Goal: Transaction & Acquisition: Purchase product/service

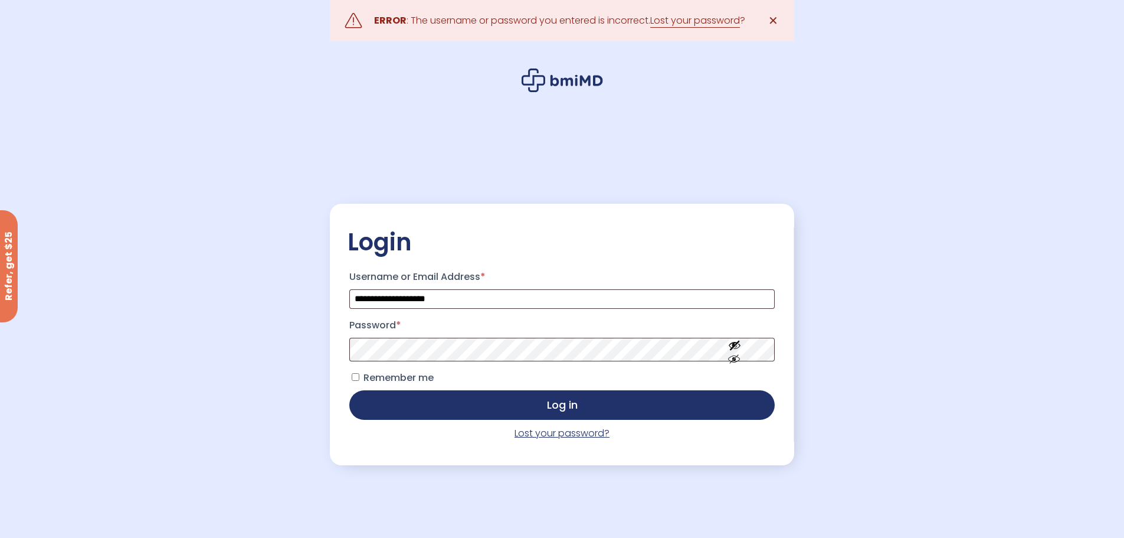
click at [531, 440] on link "Lost your password?" at bounding box center [562, 433] width 95 height 14
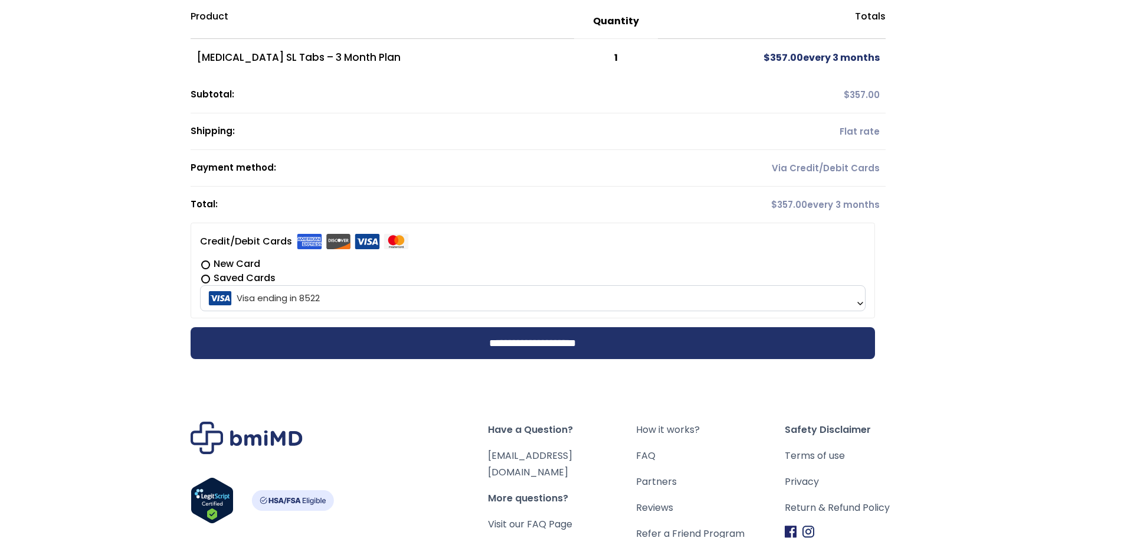
scroll to position [118, 0]
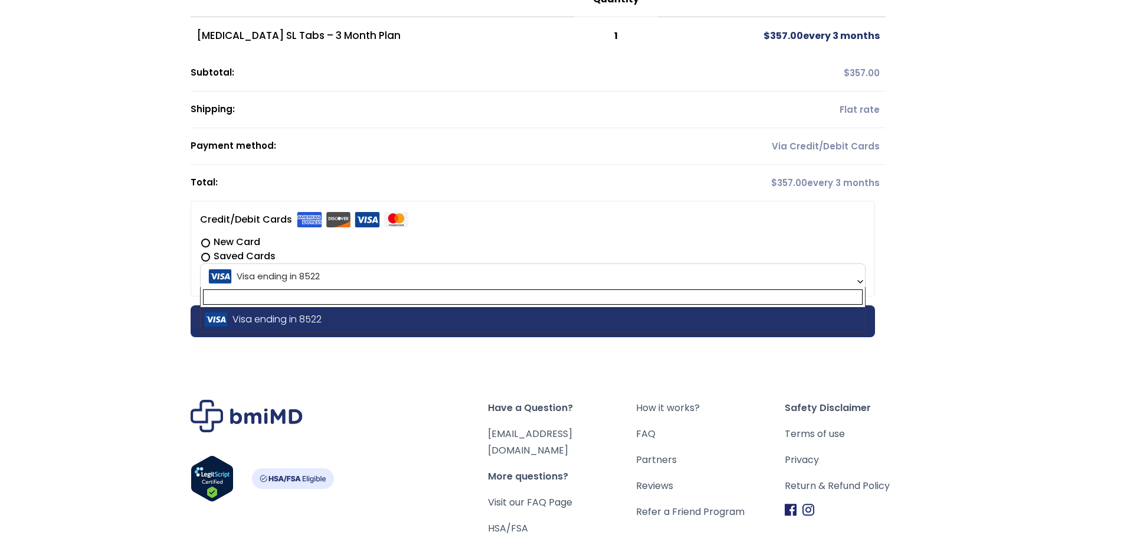
click at [595, 279] on span "Visa ending in 8522" at bounding box center [533, 276] width 659 height 25
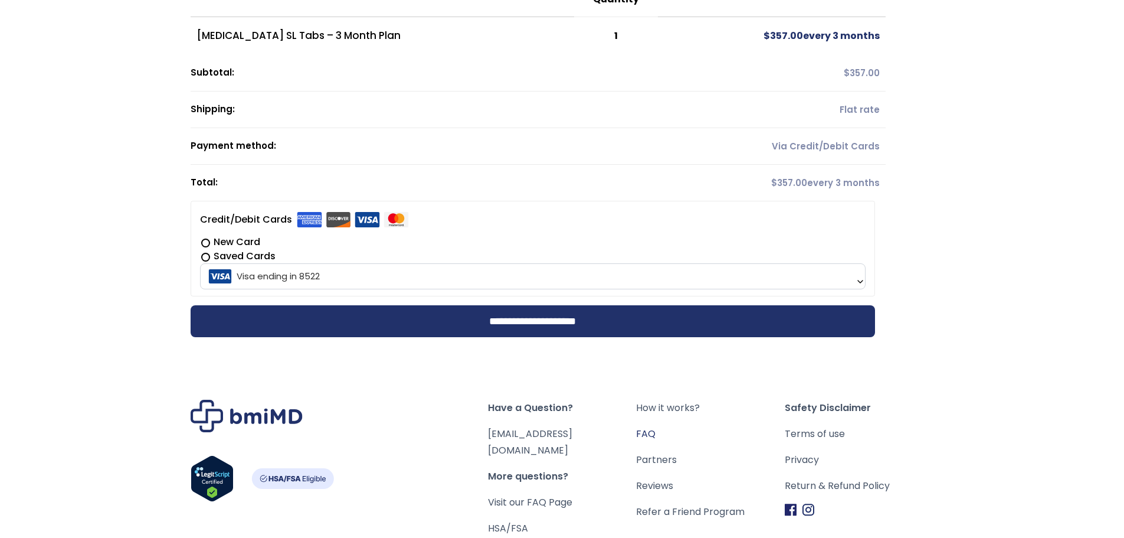
click at [651, 431] on link "FAQ" at bounding box center [710, 434] width 149 height 17
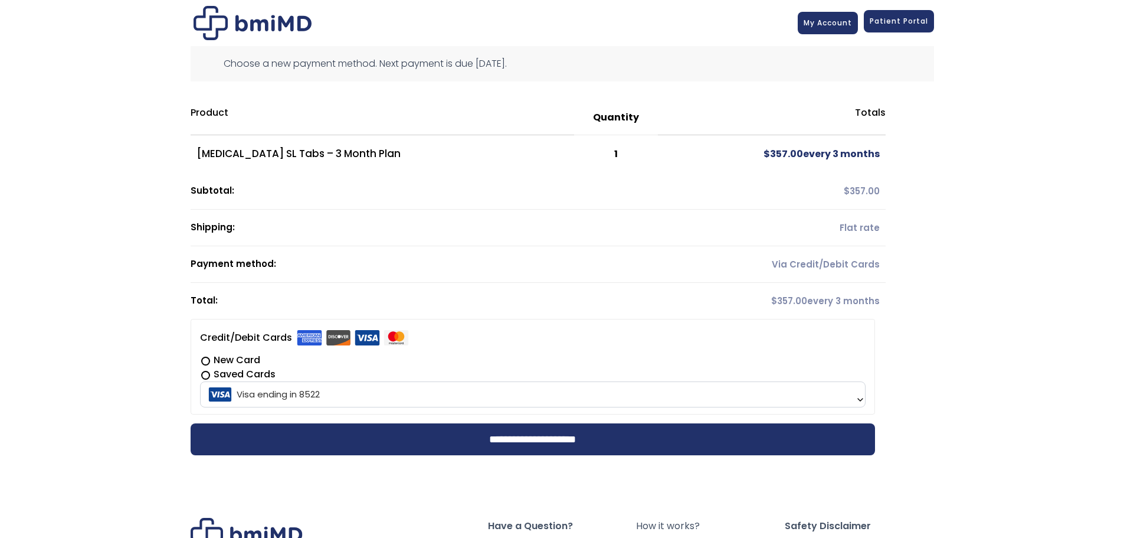
click at [882, 22] on span "Patient Portal" at bounding box center [899, 21] width 58 height 10
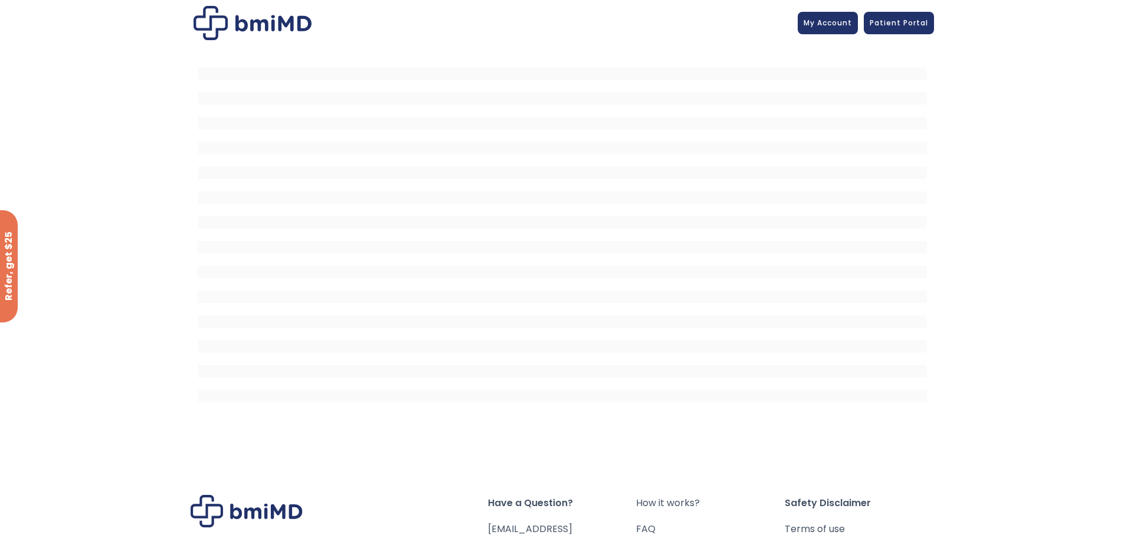
click at [293, 25] on img at bounding box center [253, 23] width 118 height 34
